Goal: Task Accomplishment & Management: Manage account settings

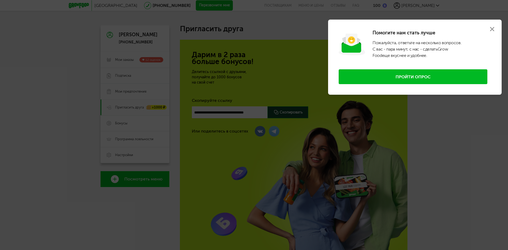
click at [492, 28] on use at bounding box center [492, 29] width 4 height 4
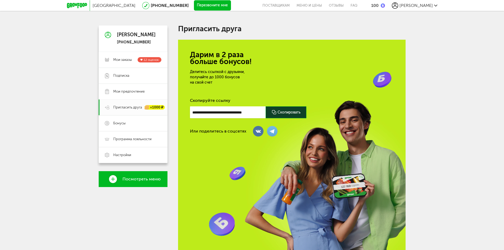
click at [434, 7] on div "Kris" at bounding box center [414, 5] width 45 height 6
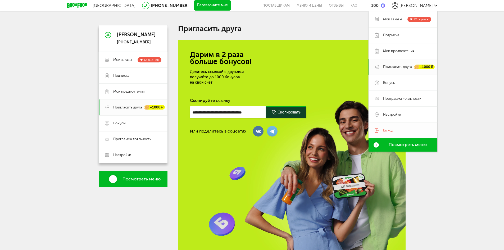
click at [388, 129] on span "Выход" at bounding box center [388, 130] width 10 height 5
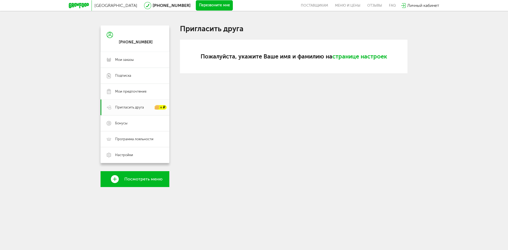
click at [408, 7] on span "Личный кабинет" at bounding box center [423, 5] width 32 height 5
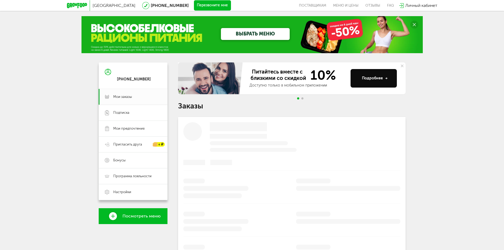
click at [414, 7] on span "Личный кабинет" at bounding box center [421, 5] width 32 height 5
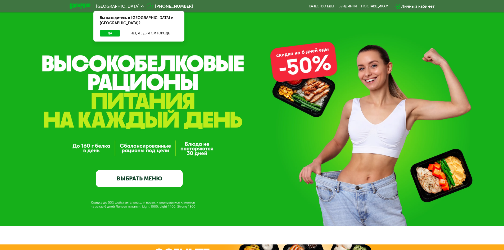
scroll to position [1, 0]
